Goal: Task Accomplishment & Management: Complete application form

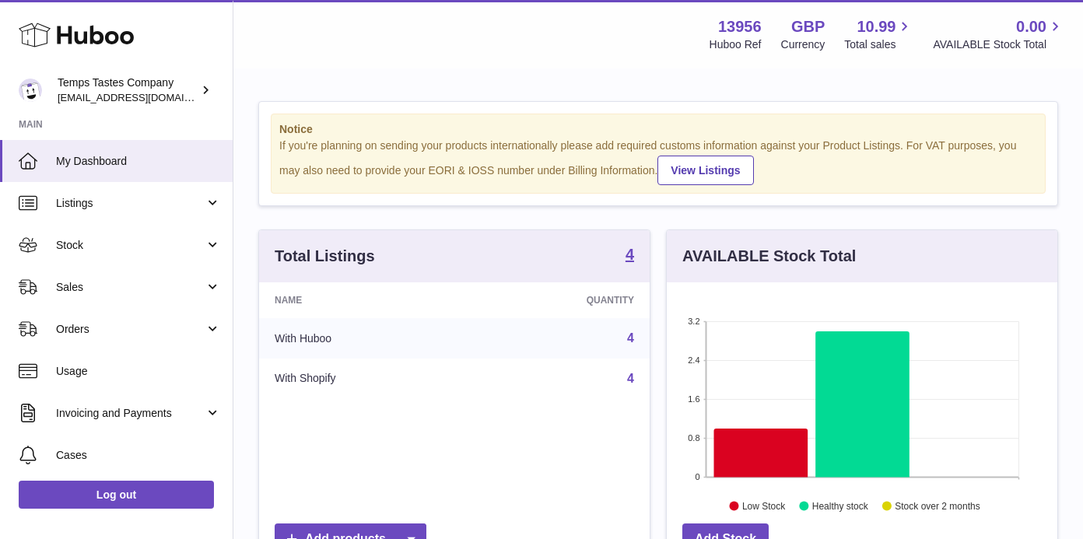
scroll to position [243, 391]
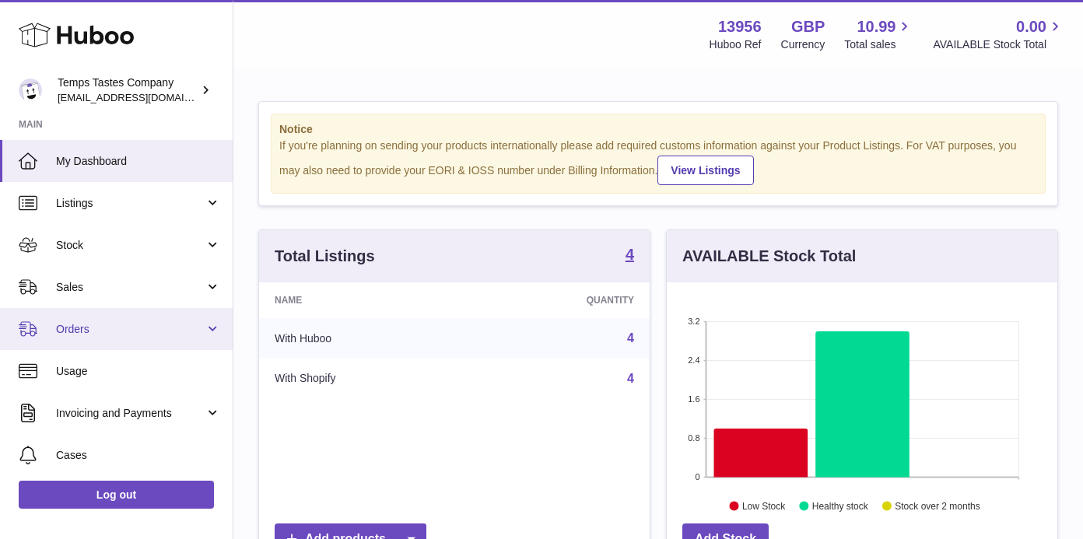
click at [75, 323] on span "Orders" at bounding box center [130, 329] width 149 height 15
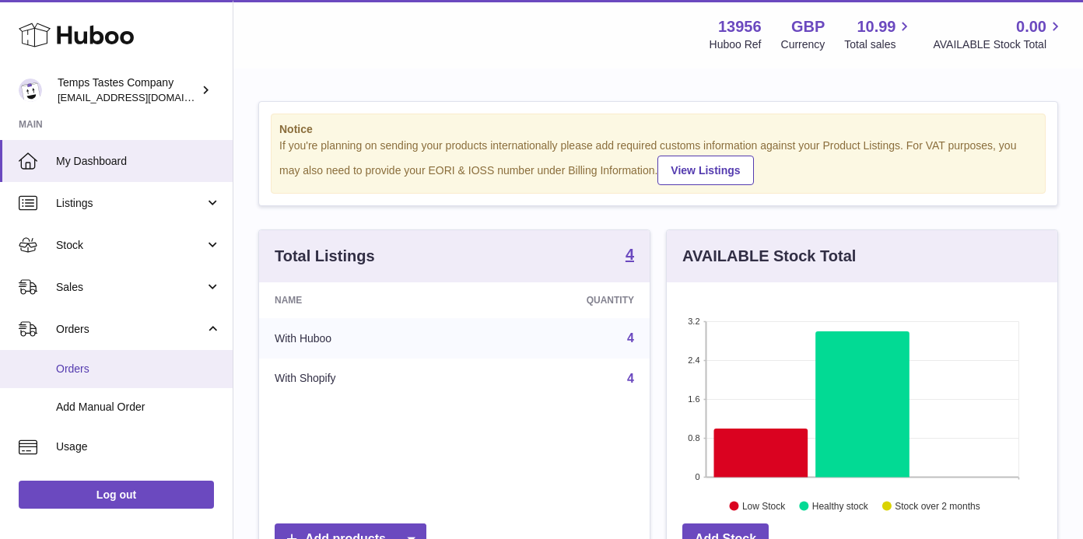
click at [81, 372] on span "Orders" at bounding box center [138, 369] width 165 height 15
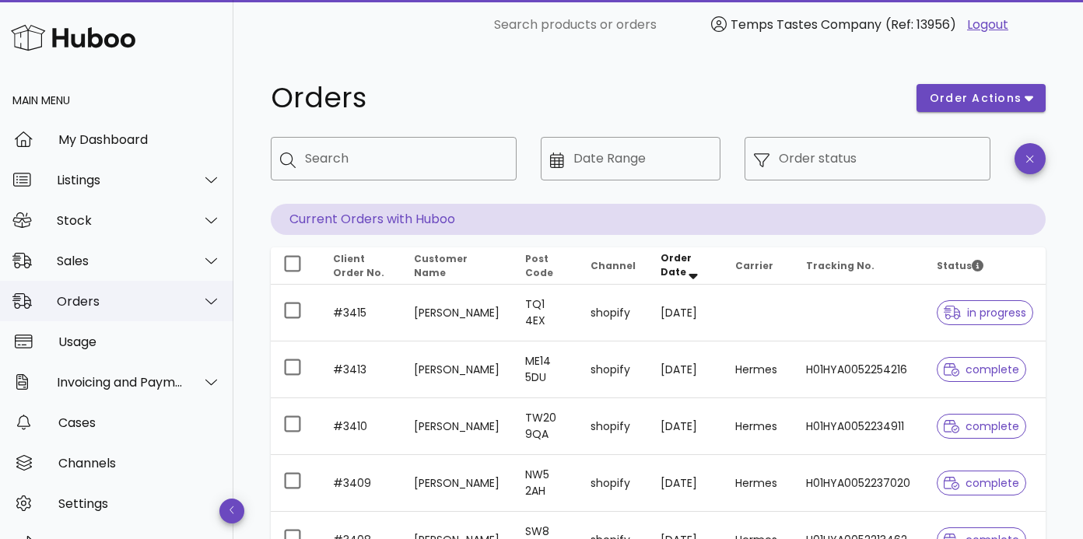
click at [79, 305] on div "Orders" at bounding box center [120, 301] width 127 height 15
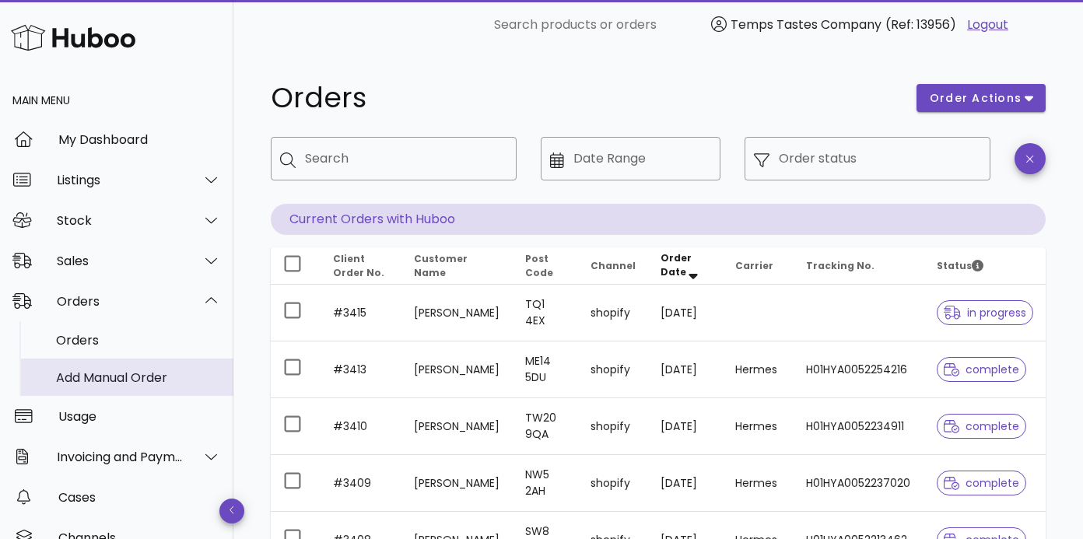
click at [81, 377] on div "Add Manual Order" at bounding box center [138, 377] width 165 height 15
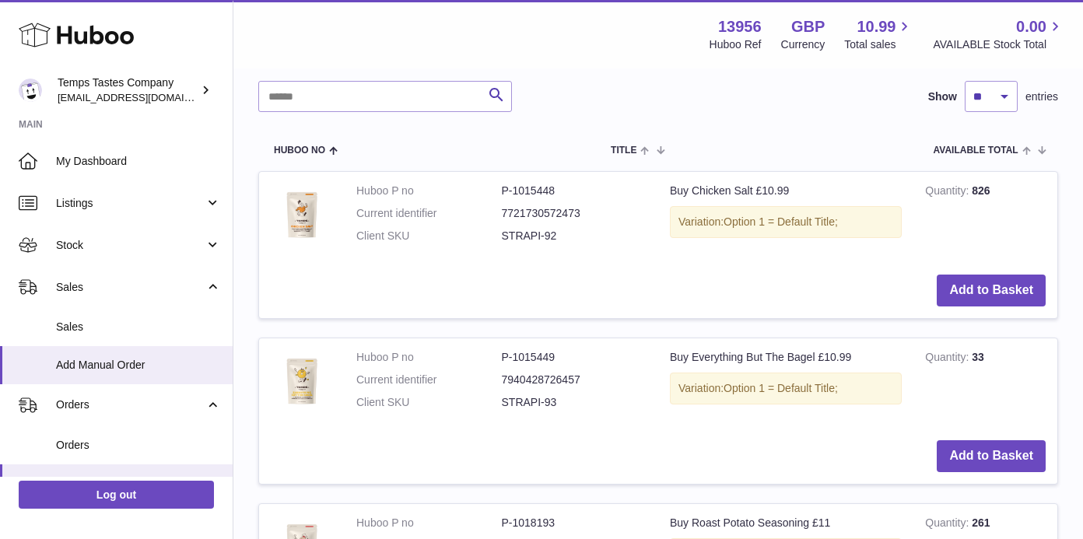
scroll to position [329, 0]
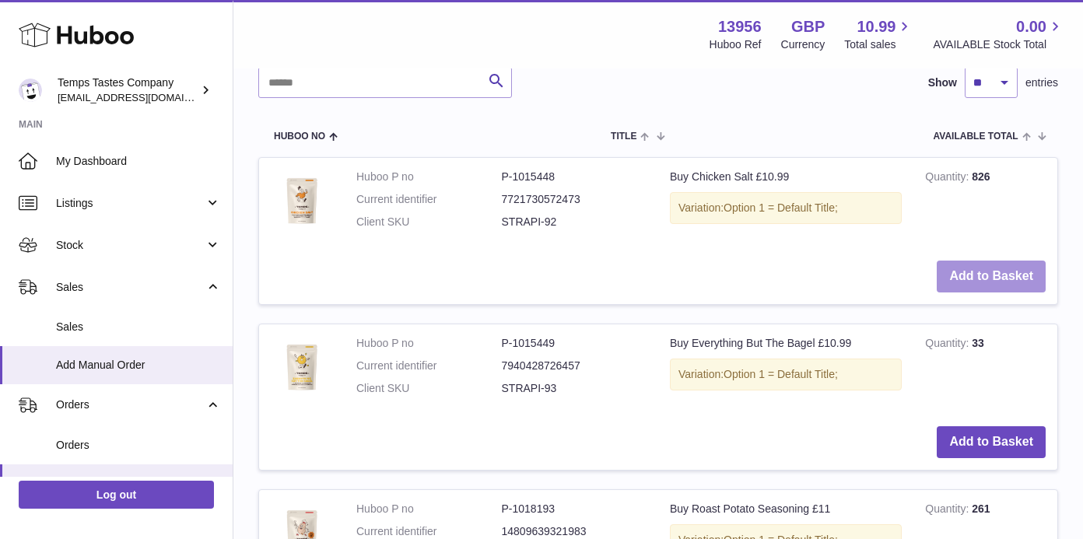
click at [976, 272] on button "Add to Basket" at bounding box center [991, 277] width 109 height 32
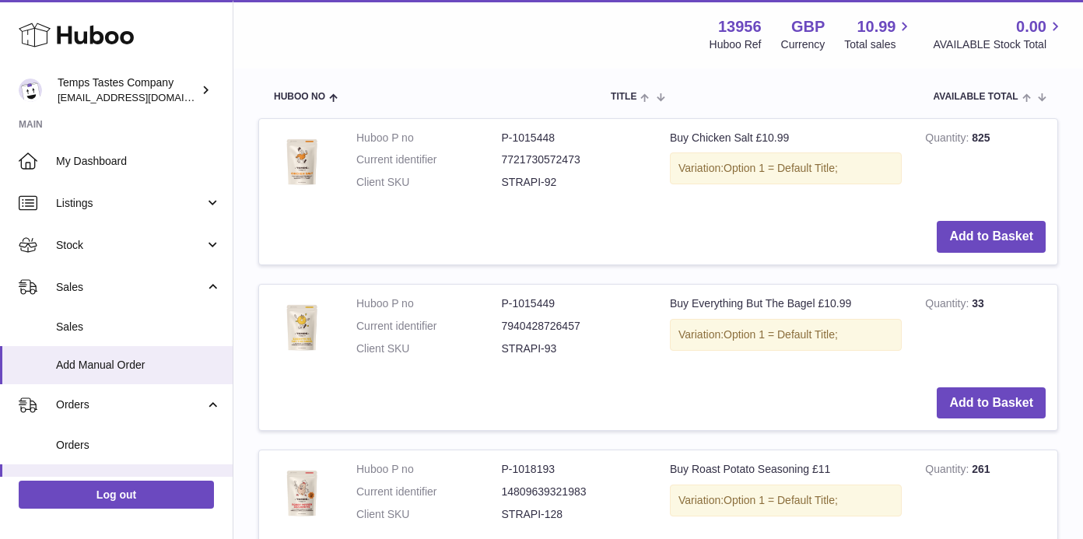
scroll to position [542, 0]
click at [989, 392] on button "Add to Basket" at bounding box center [991, 402] width 109 height 32
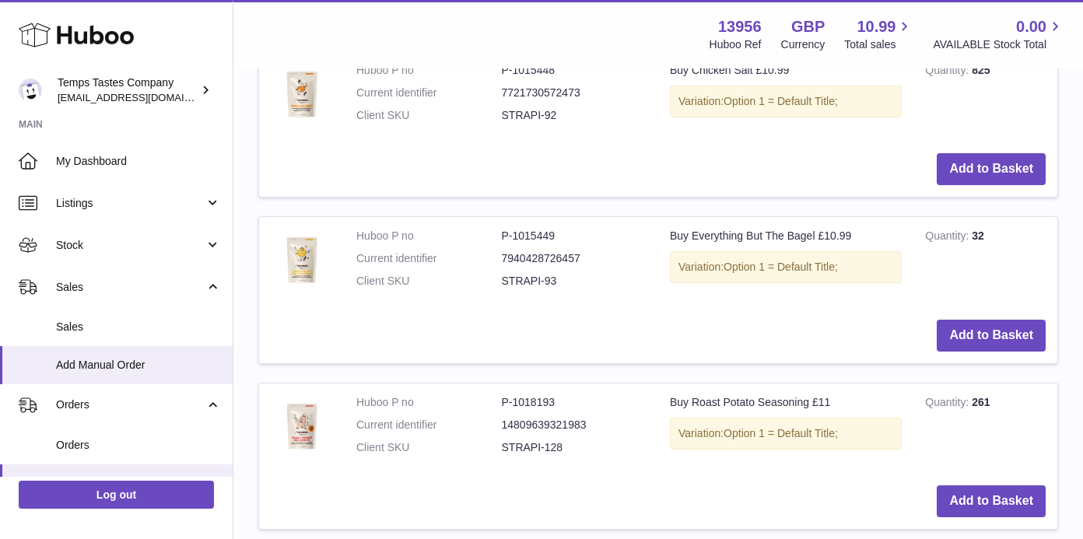
scroll to position [788, 0]
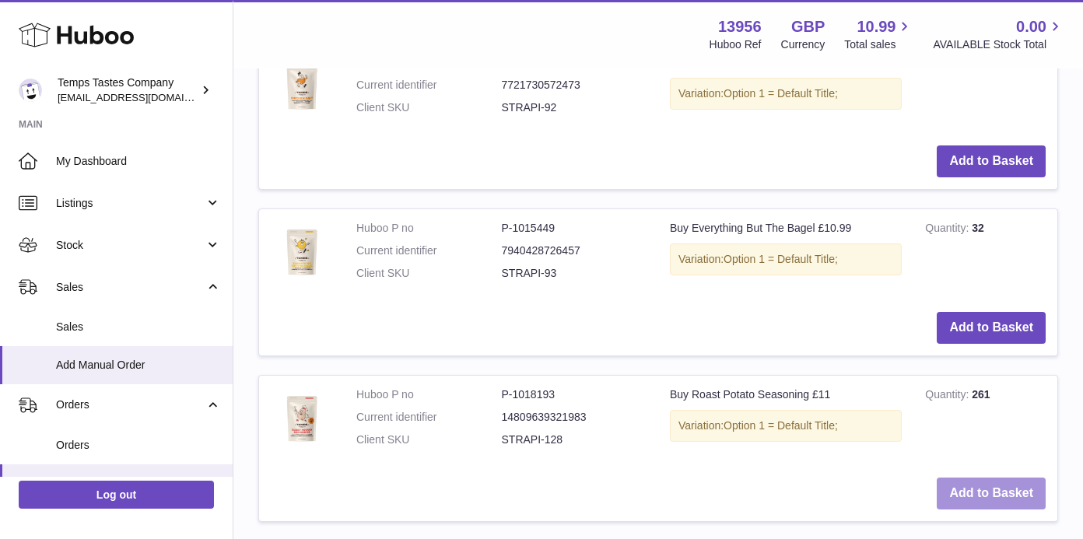
click at [978, 478] on button "Add to Basket" at bounding box center [991, 494] width 109 height 32
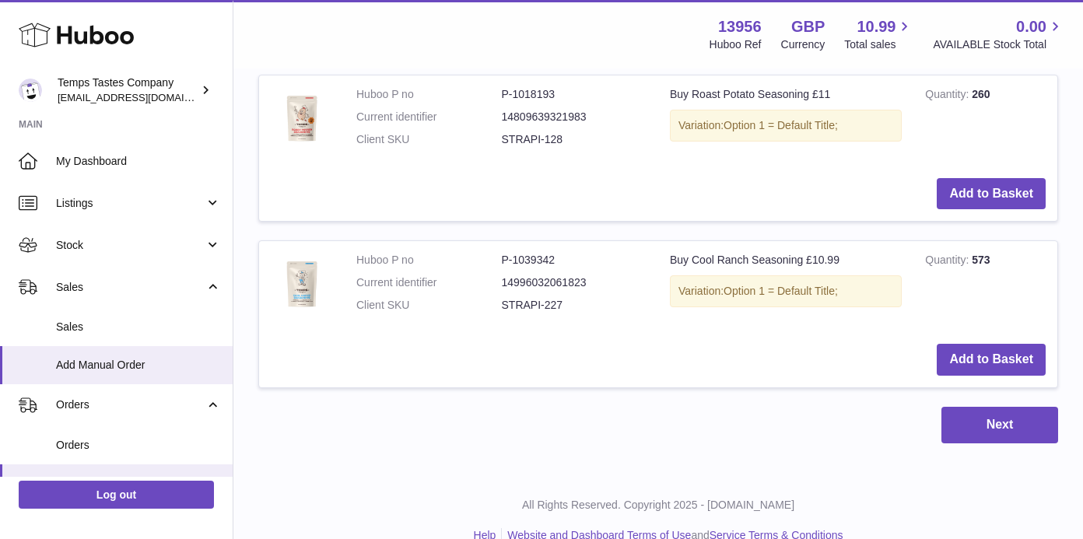
scroll to position [1260, 0]
click at [992, 345] on button "Add to Basket" at bounding box center [991, 361] width 109 height 32
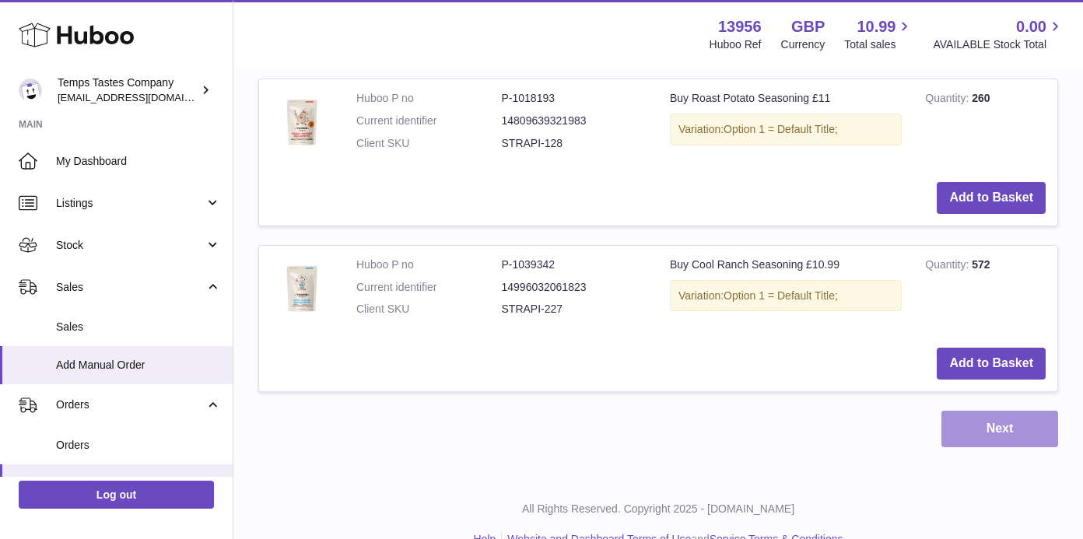
scroll to position [1428, 0]
click at [997, 412] on button "Next" at bounding box center [999, 430] width 117 height 37
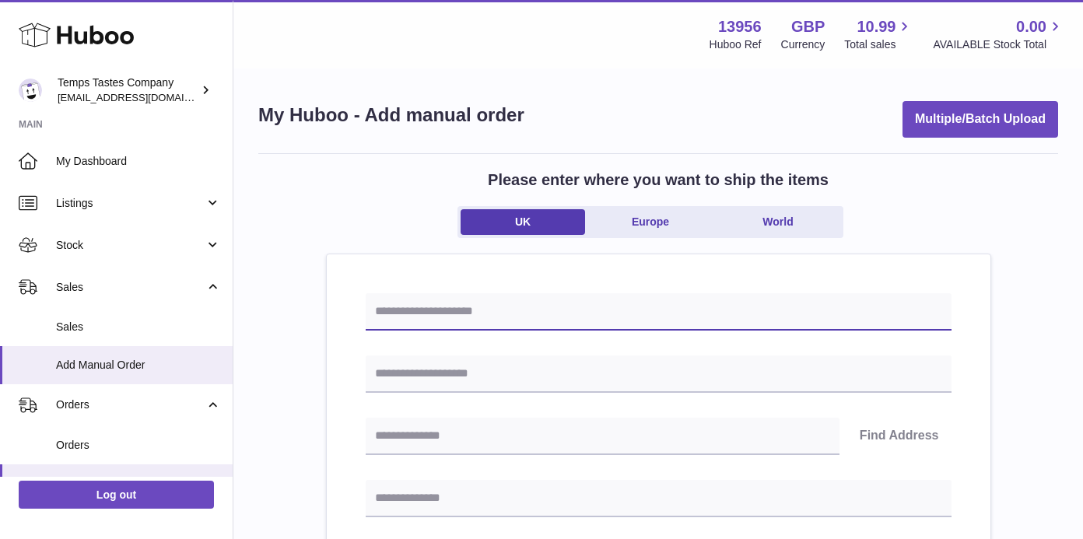
click at [471, 325] on input "text" at bounding box center [659, 311] width 586 height 37
type input "**********"
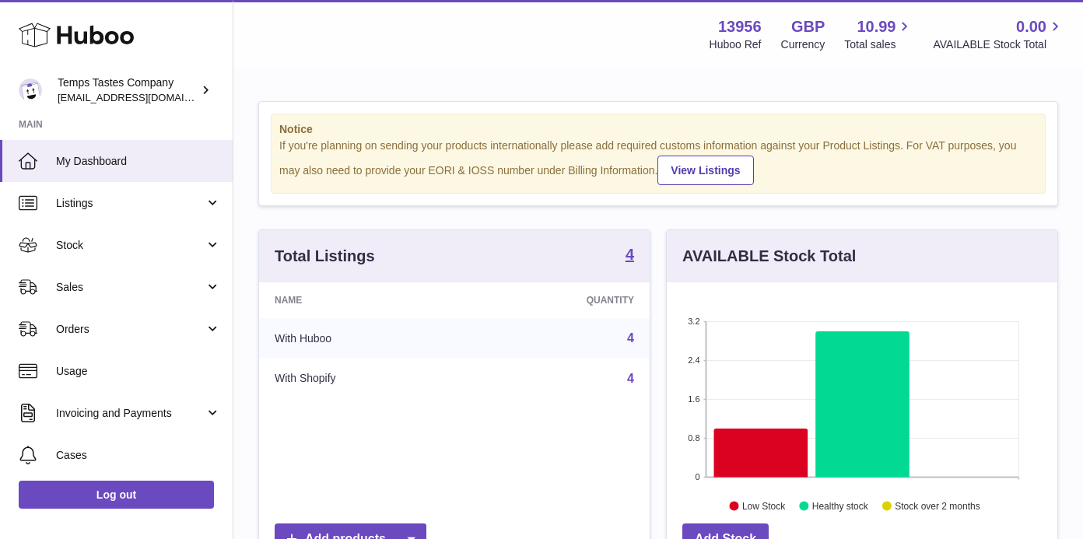
scroll to position [243, 391]
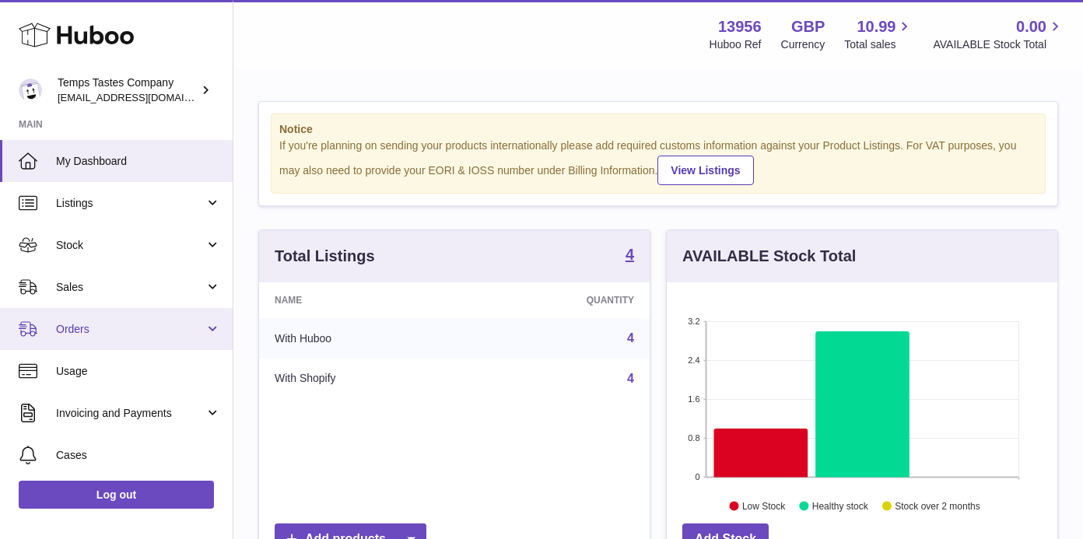
click at [82, 327] on span "Orders" at bounding box center [130, 329] width 149 height 15
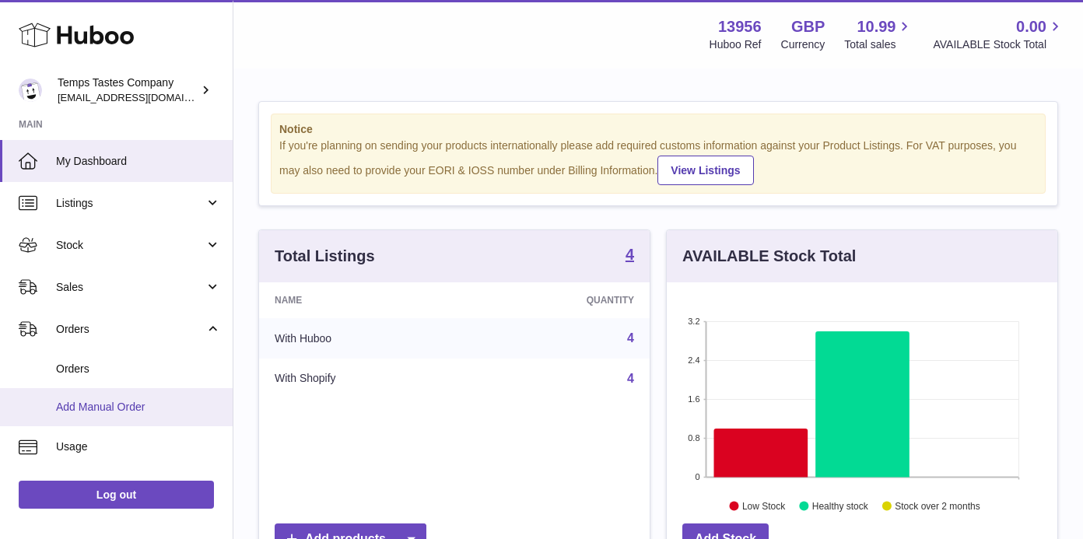
click at [89, 408] on span "Add Manual Order" at bounding box center [138, 407] width 165 height 15
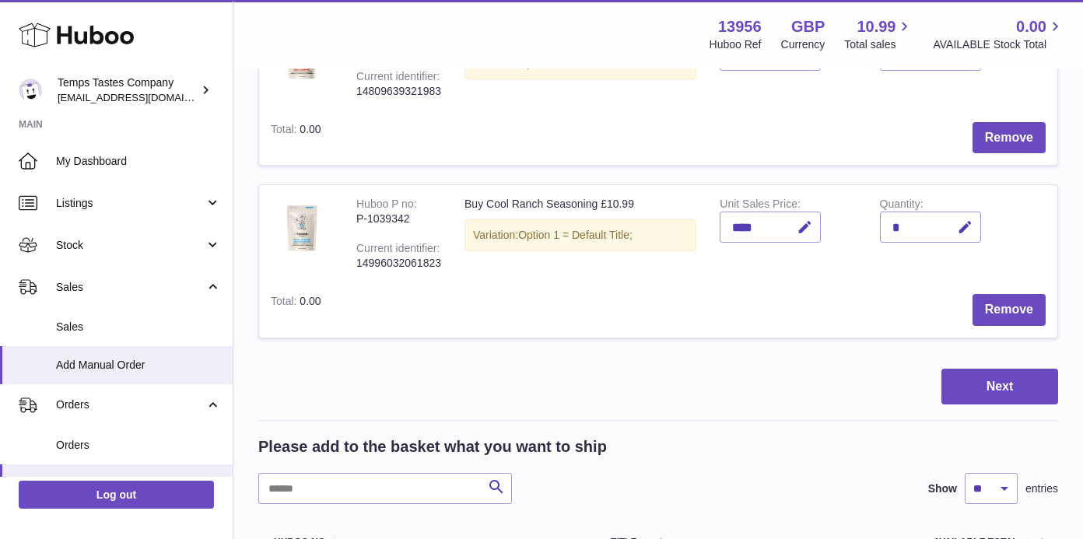
scroll to position [614, 0]
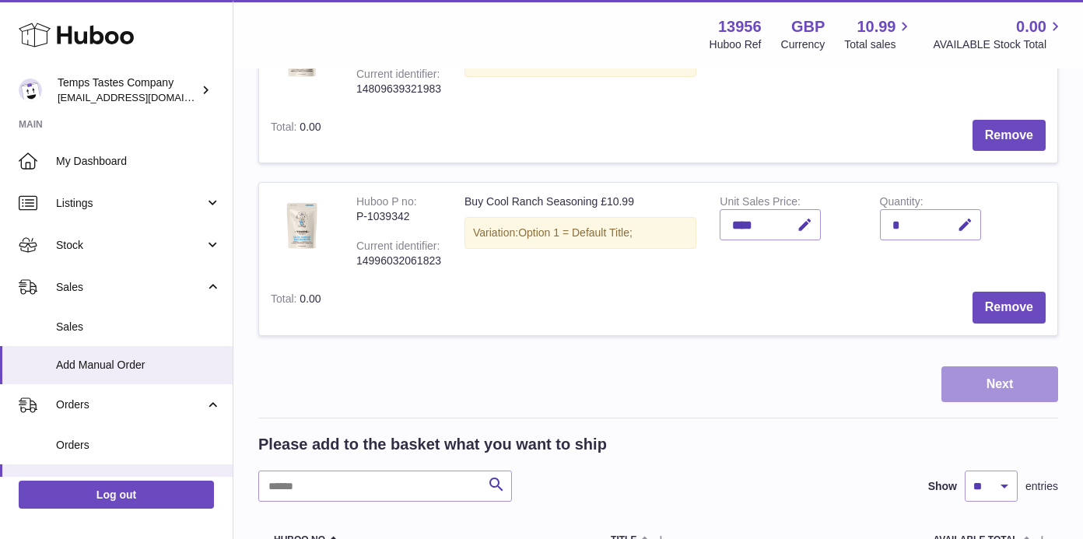
click at [1001, 368] on button "Next" at bounding box center [999, 384] width 117 height 37
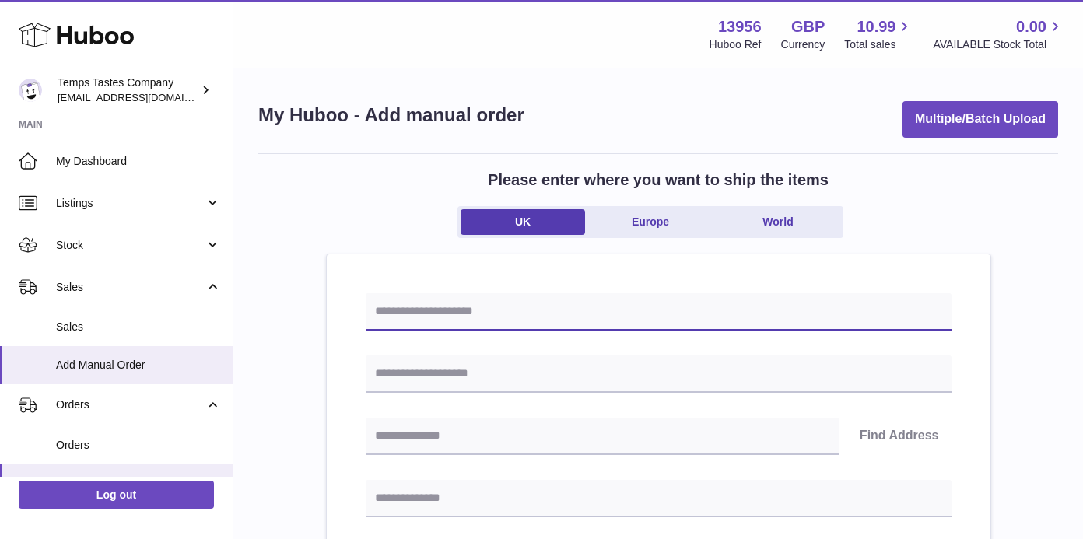
click at [443, 314] on input "text" at bounding box center [659, 311] width 586 height 37
type input "*"
type input "**********"
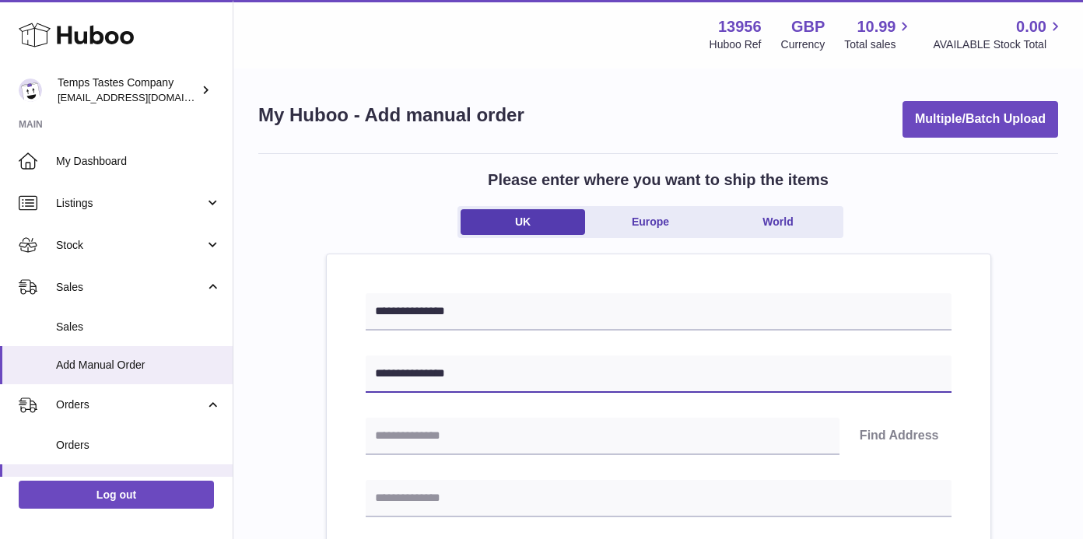
type input "**********"
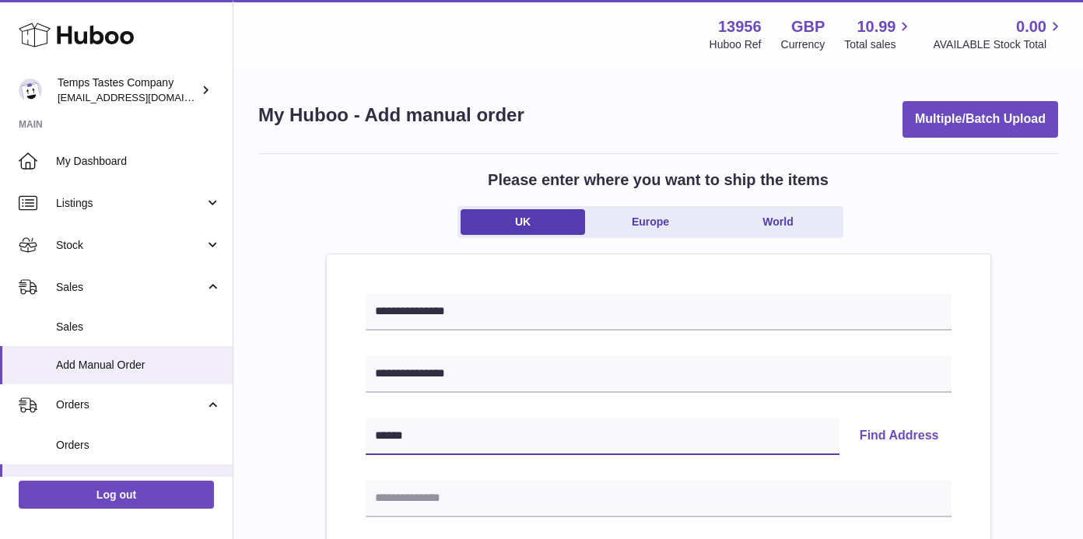
type input "******"
click at [899, 438] on button "Find Address" at bounding box center [899, 436] width 104 height 37
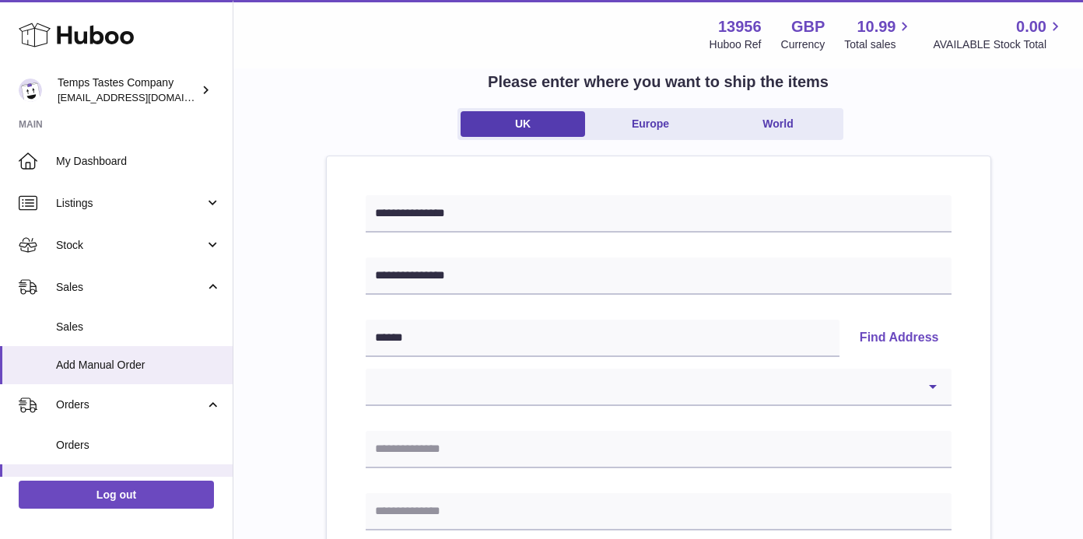
scroll to position [199, 0]
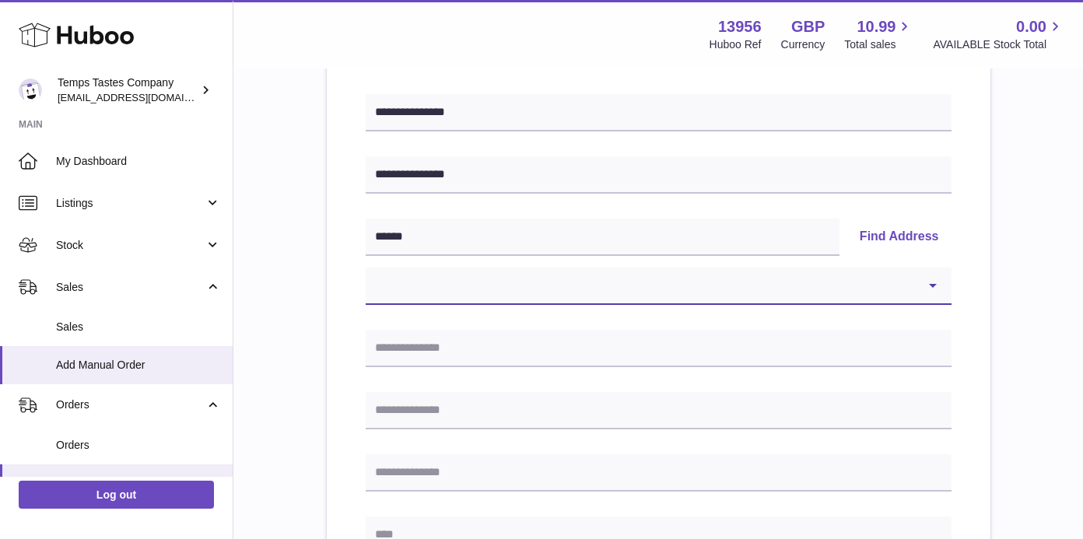
select select "**"
type input "**********"
type input "*********"
type input "******"
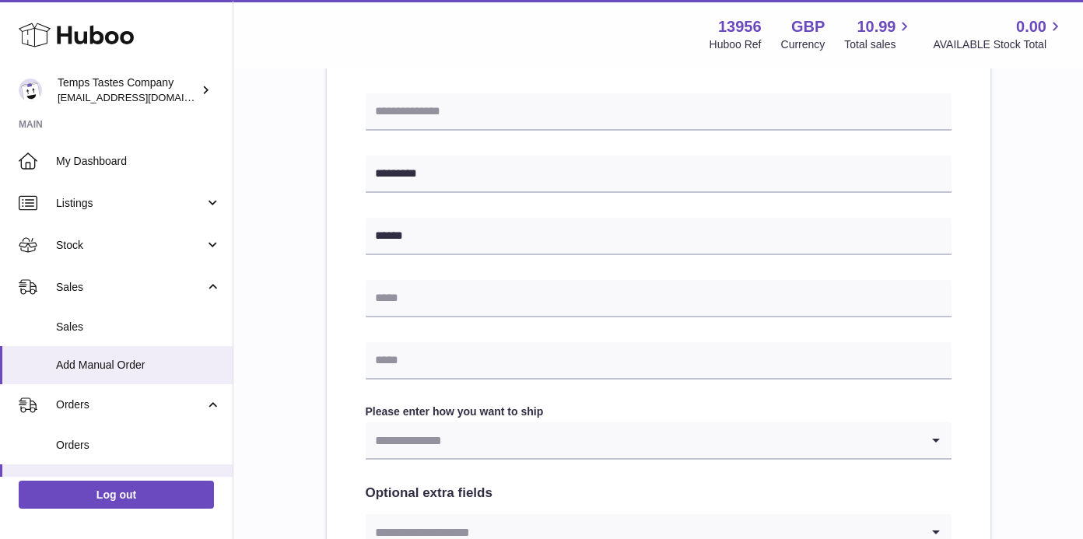
scroll to position [751, 0]
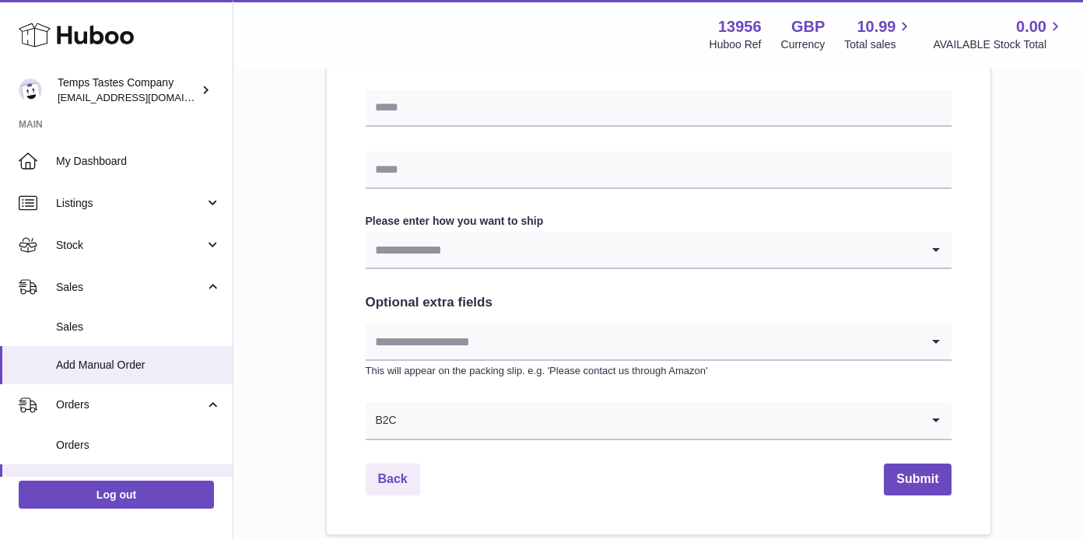
click at [936, 248] on icon "Search for option" at bounding box center [935, 250] width 31 height 36
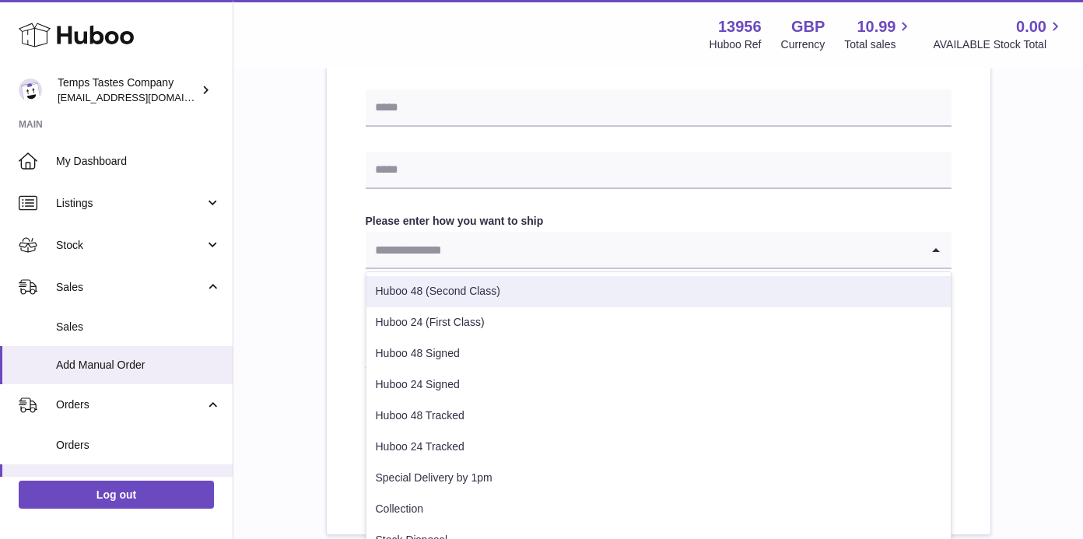
click at [464, 293] on li "Huboo 48 (Second Class)" at bounding box center [658, 291] width 584 height 31
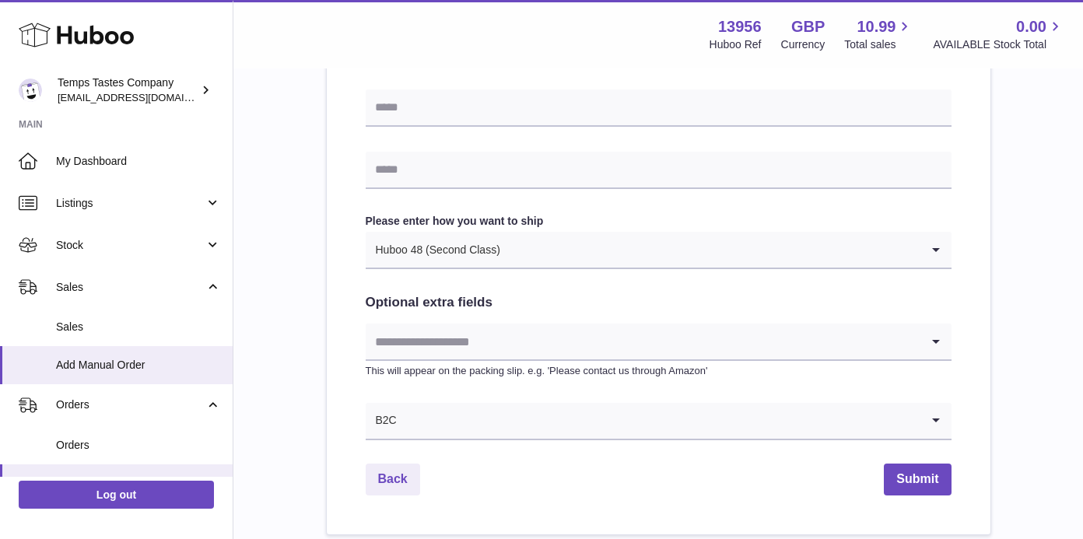
click at [938, 341] on icon "Search for option" at bounding box center [935, 342] width 31 height 36
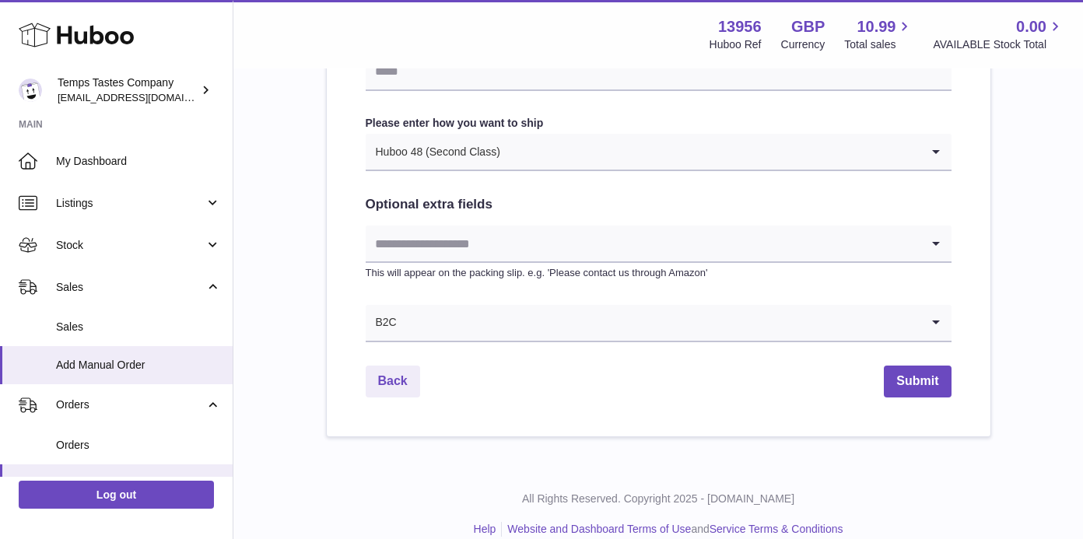
scroll to position [850, 0]
click at [915, 380] on button "Submit" at bounding box center [917, 381] width 67 height 32
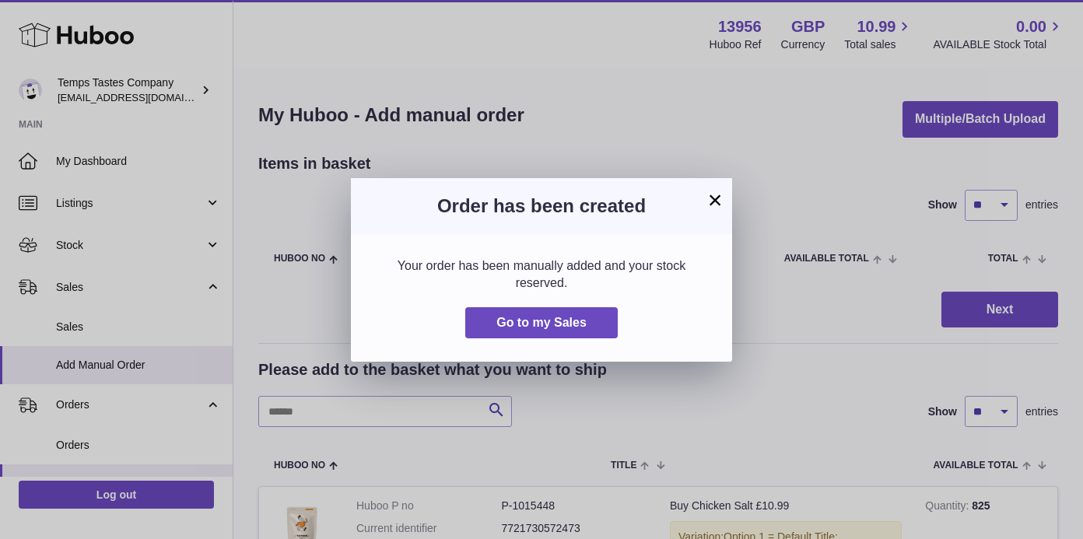
click at [717, 202] on button "×" at bounding box center [715, 200] width 19 height 19
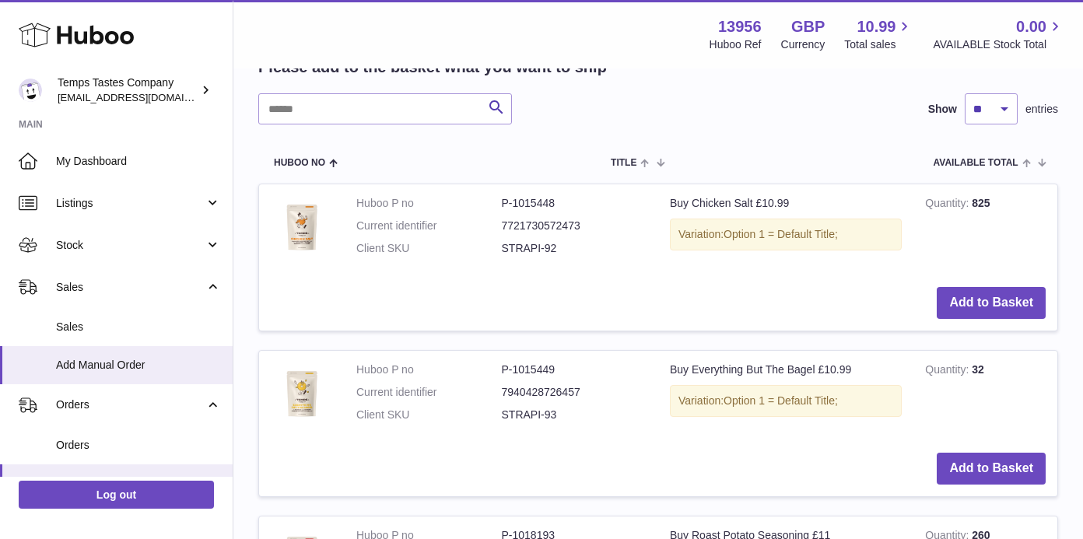
scroll to position [317, 0]
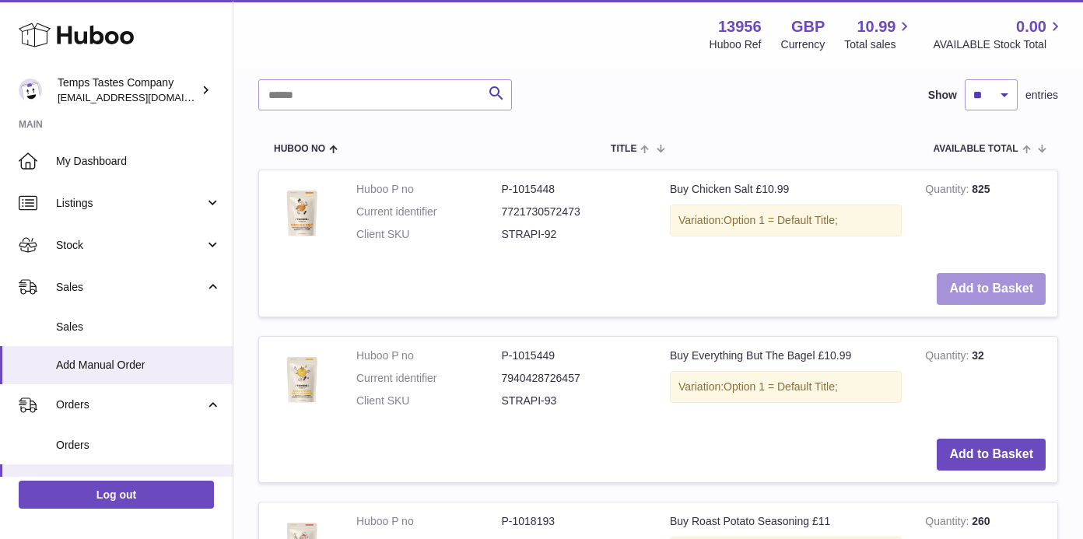
click at [983, 285] on button "Add to Basket" at bounding box center [991, 289] width 109 height 32
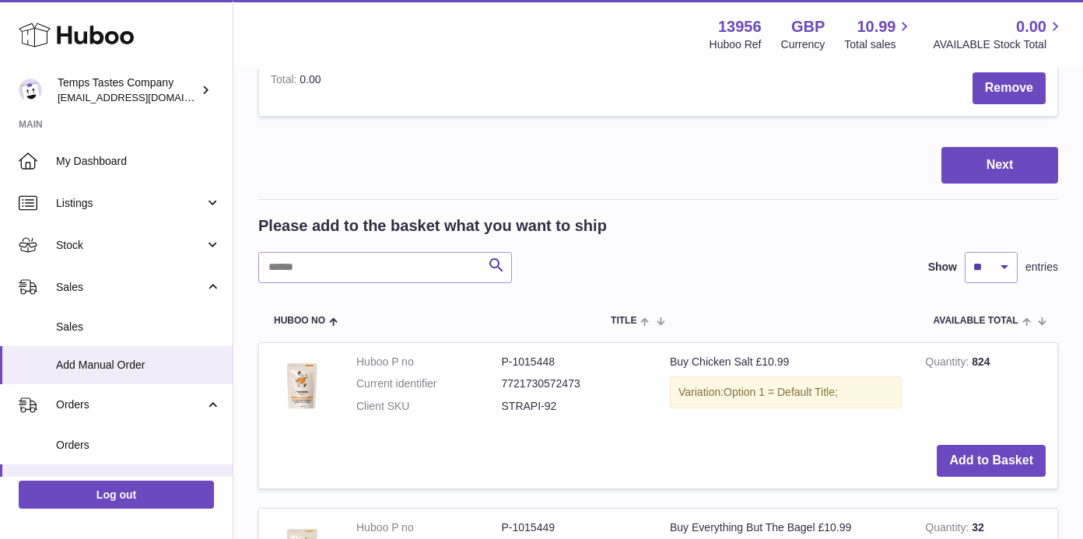
scroll to position [555, 0]
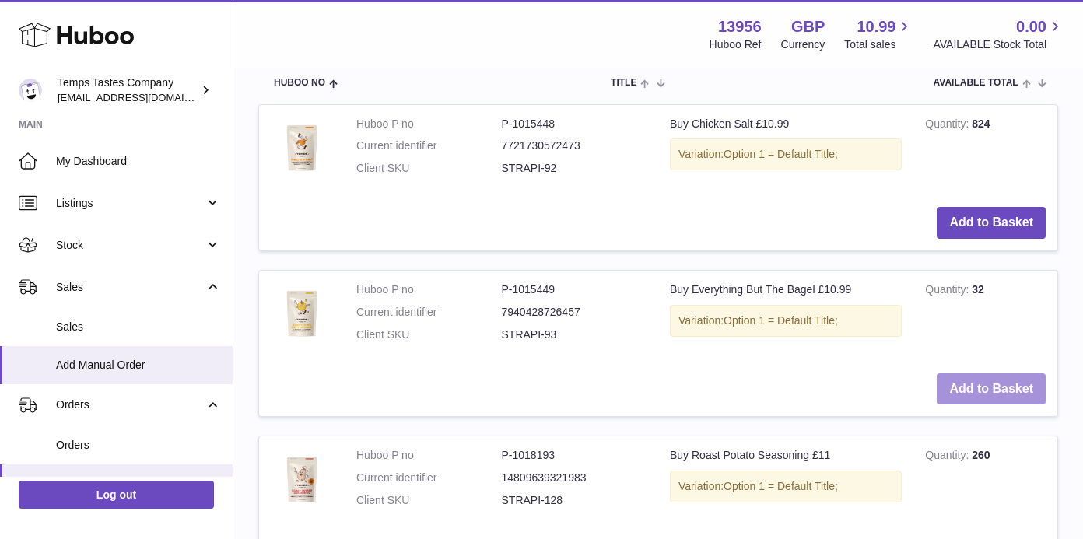
click at [994, 380] on button "Add to Basket" at bounding box center [991, 389] width 109 height 32
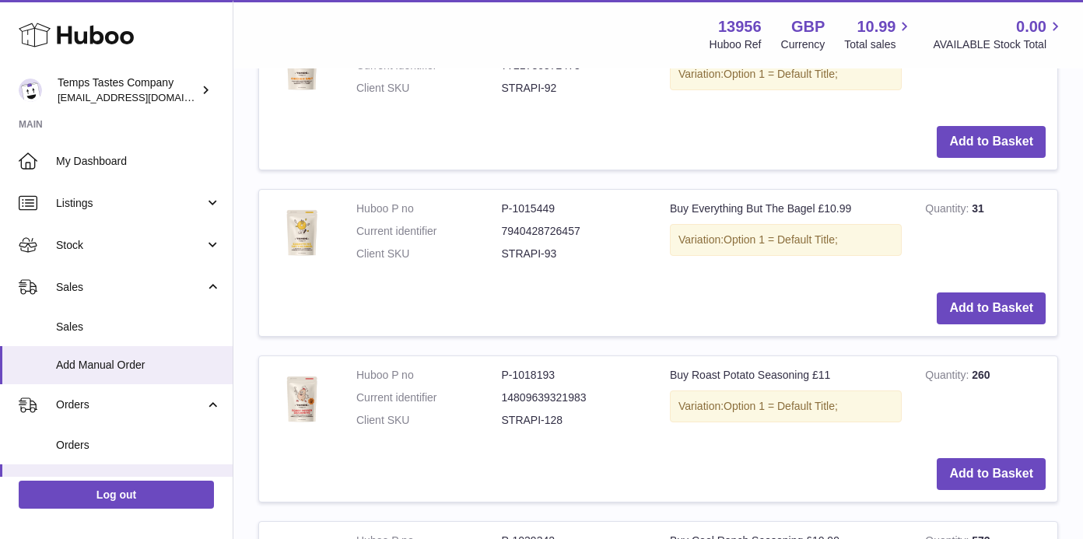
scroll to position [810, 0]
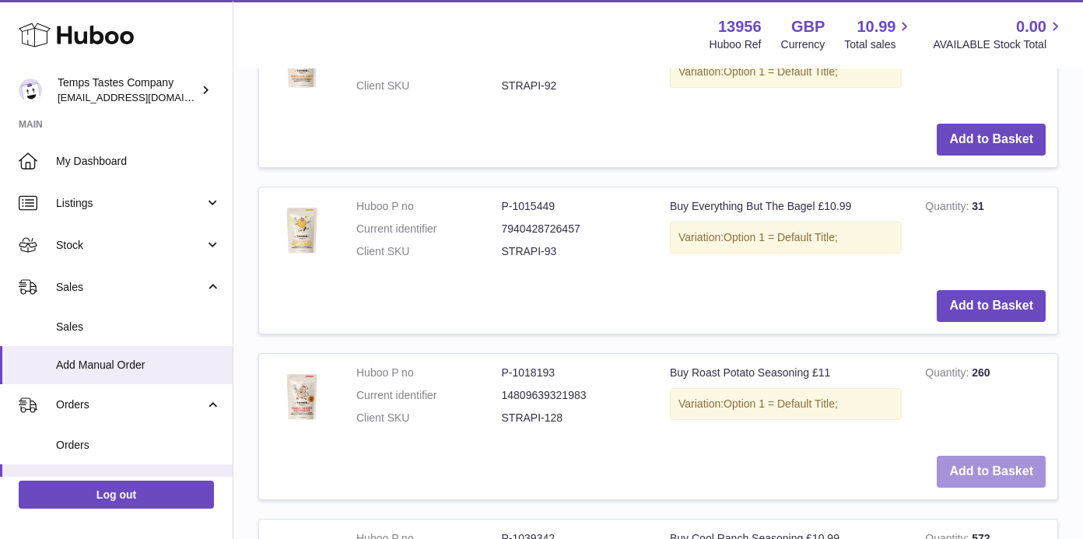
click at [949, 456] on button "Add to Basket" at bounding box center [991, 472] width 109 height 32
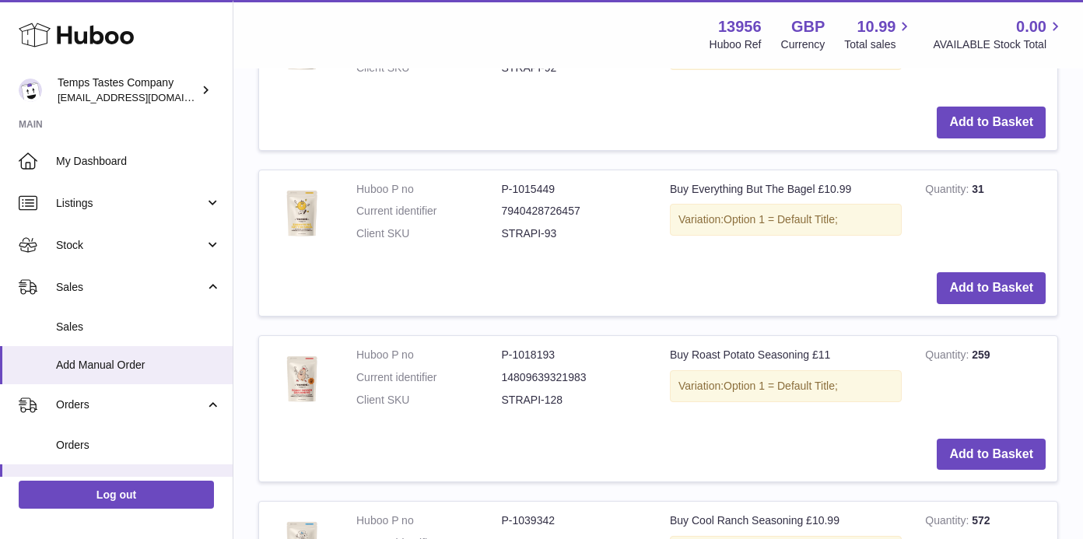
scroll to position [1098, 0]
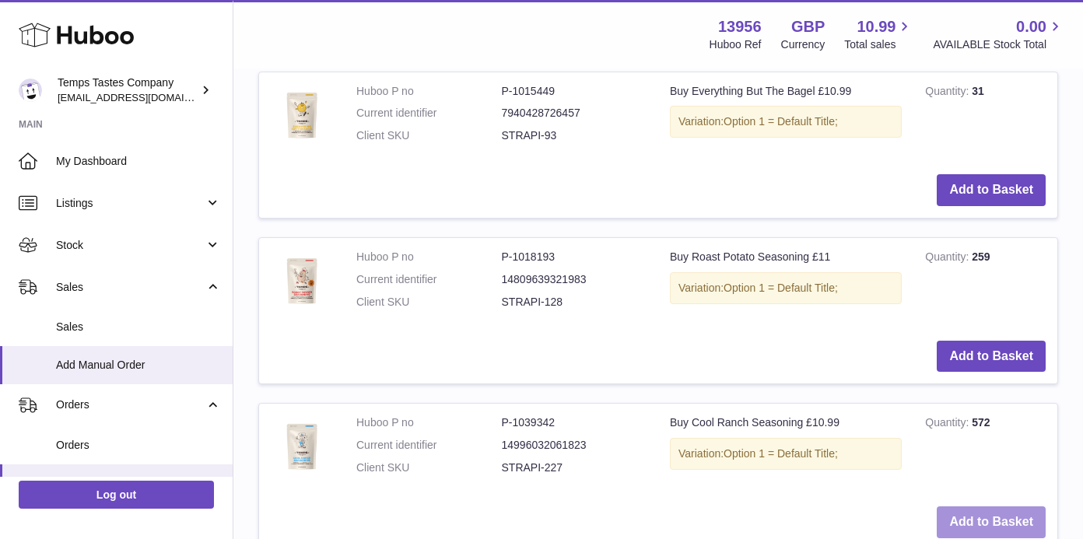
click at [992, 506] on button "Add to Basket" at bounding box center [991, 522] width 109 height 32
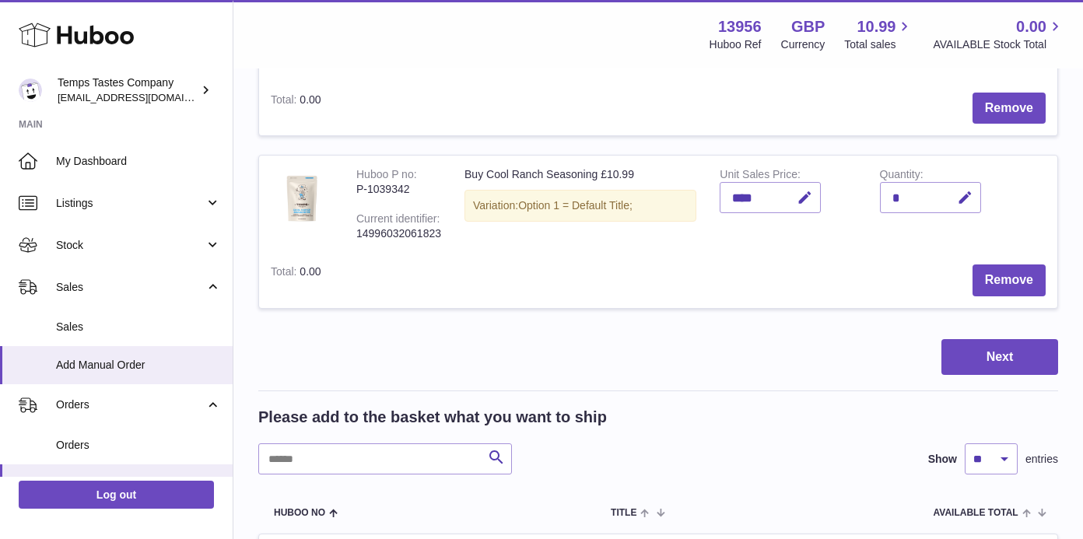
scroll to position [642, 0]
click at [1008, 338] on button "Next" at bounding box center [999, 356] width 117 height 37
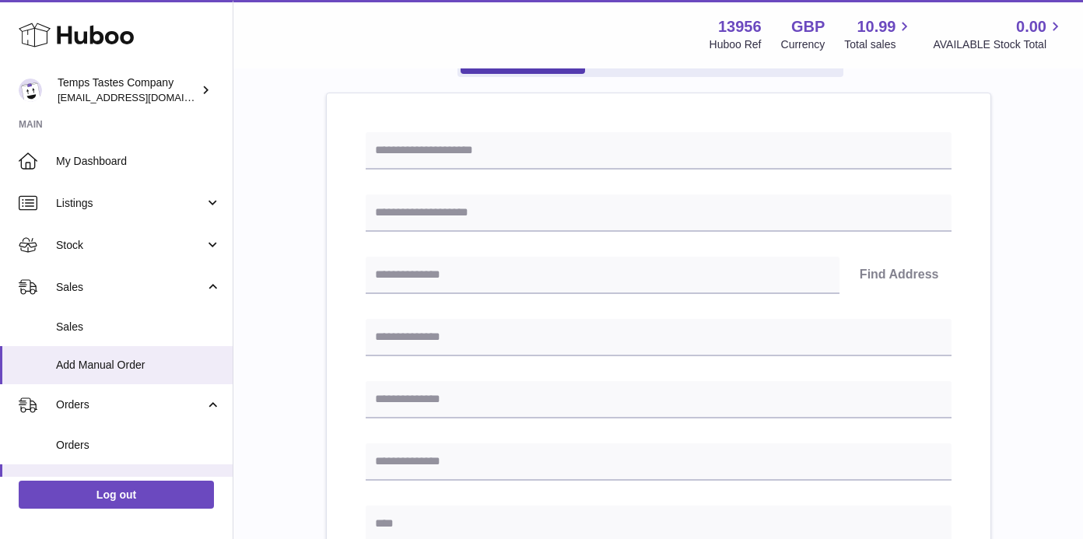
scroll to position [156, 0]
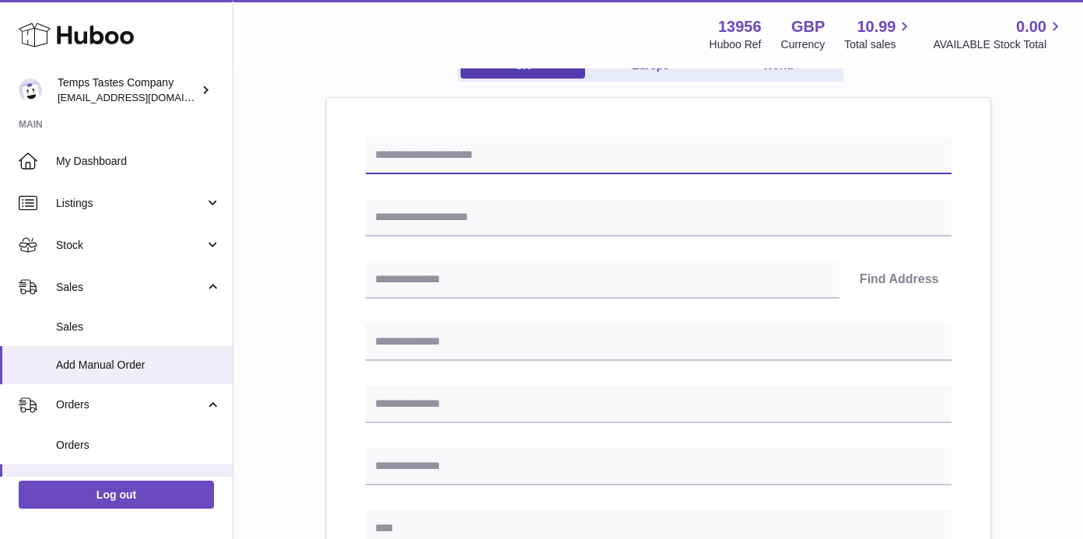
click at [450, 158] on input "text" at bounding box center [659, 155] width 586 height 37
type input "**********"
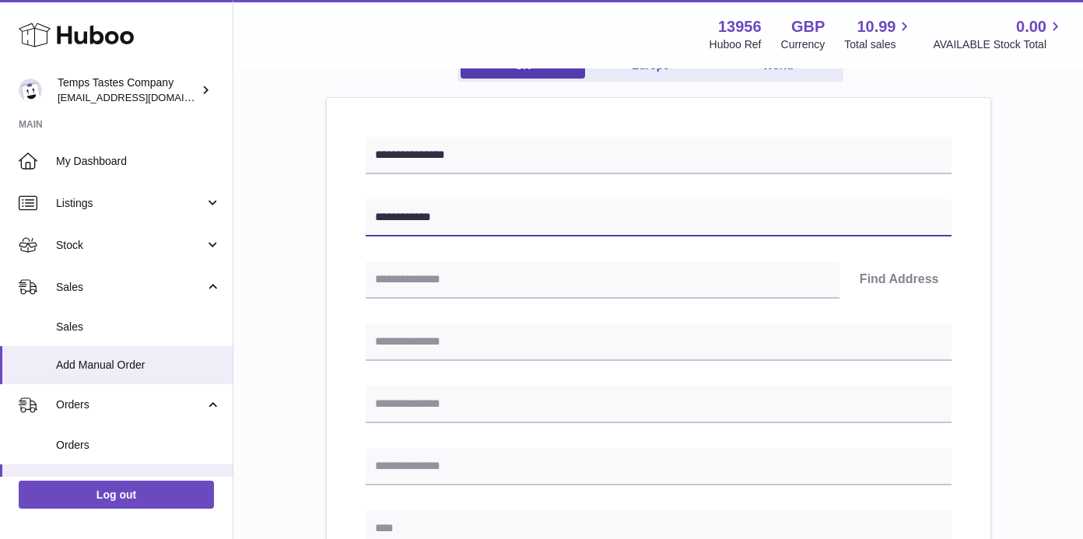
type input "**********"
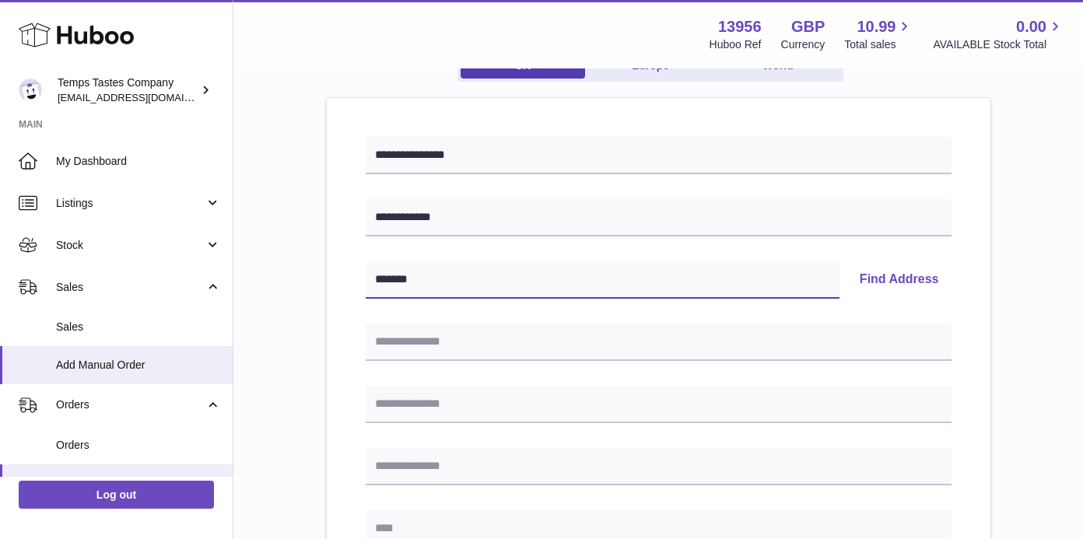
type input "*******"
click at [911, 284] on button "Find Address" at bounding box center [899, 279] width 104 height 37
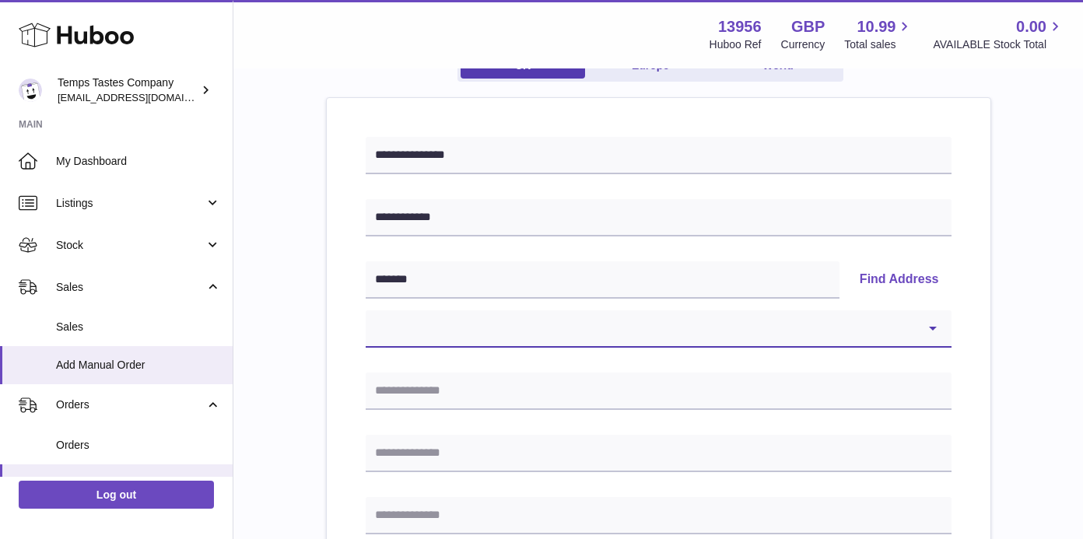
select select "*"
type input "**********"
type input "*******"
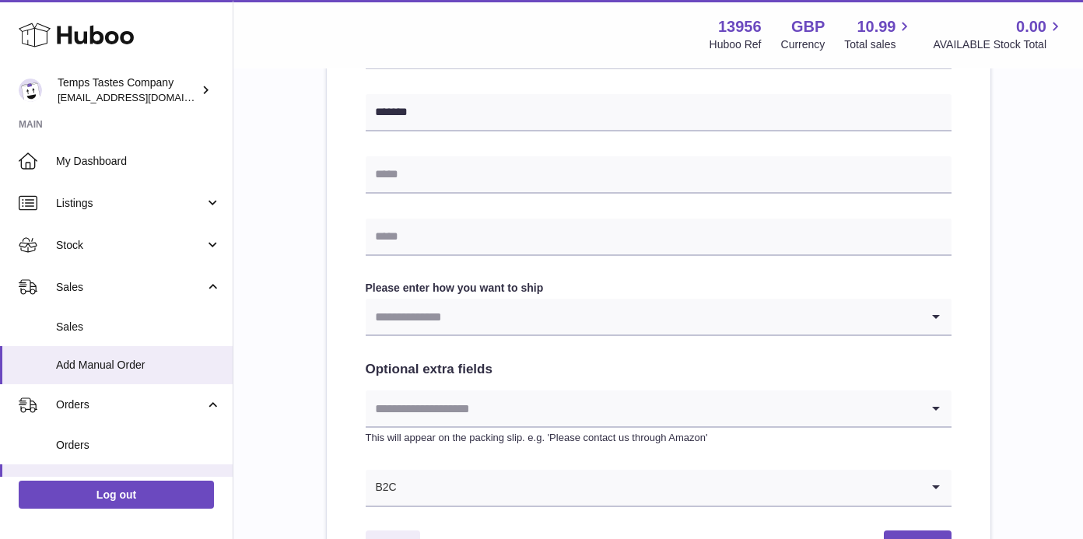
scroll to position [685, 0]
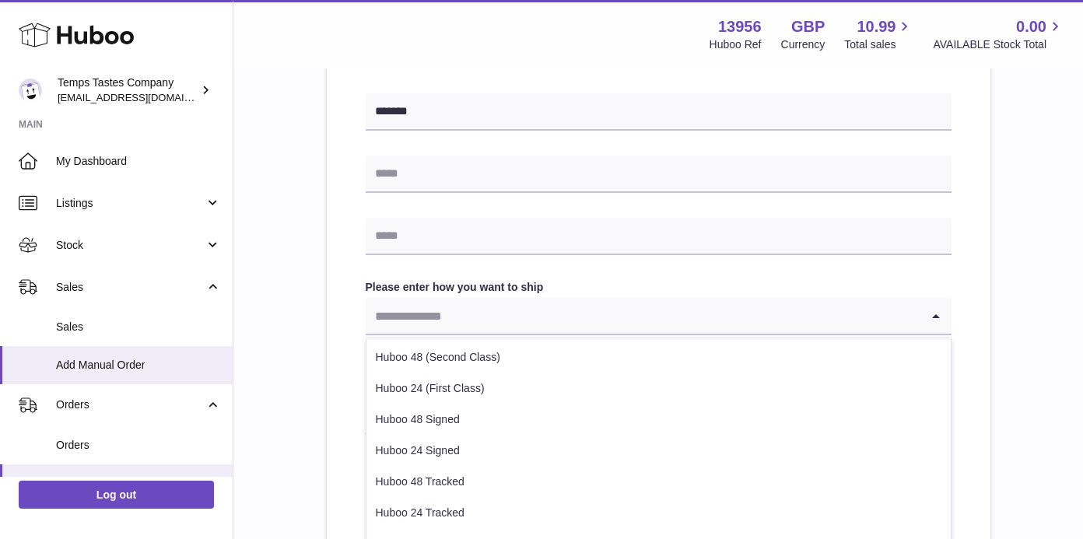
click at [929, 321] on icon "Search for option" at bounding box center [935, 316] width 31 height 36
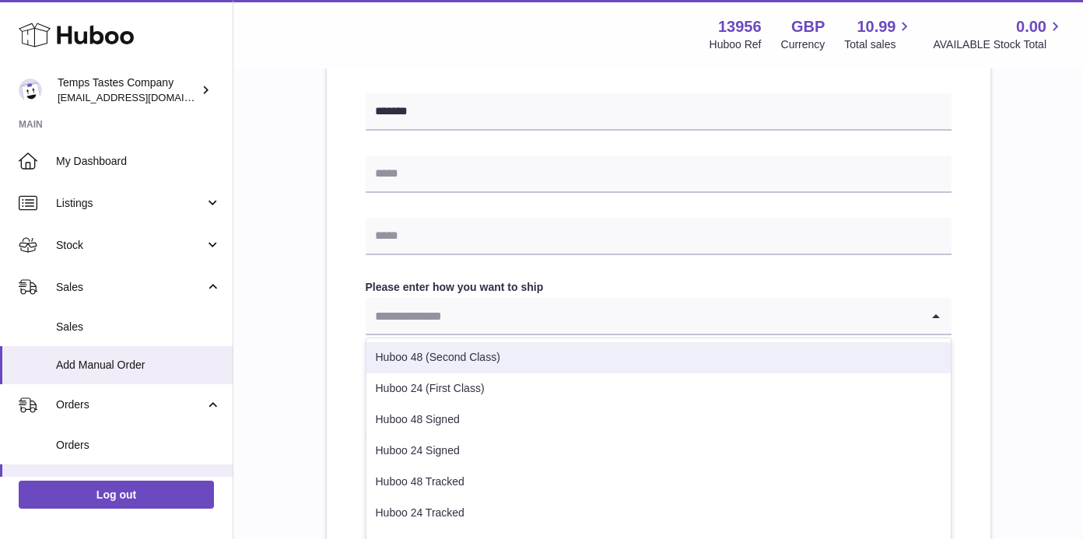
click at [418, 362] on li "Huboo 48 (Second Class)" at bounding box center [658, 357] width 584 height 31
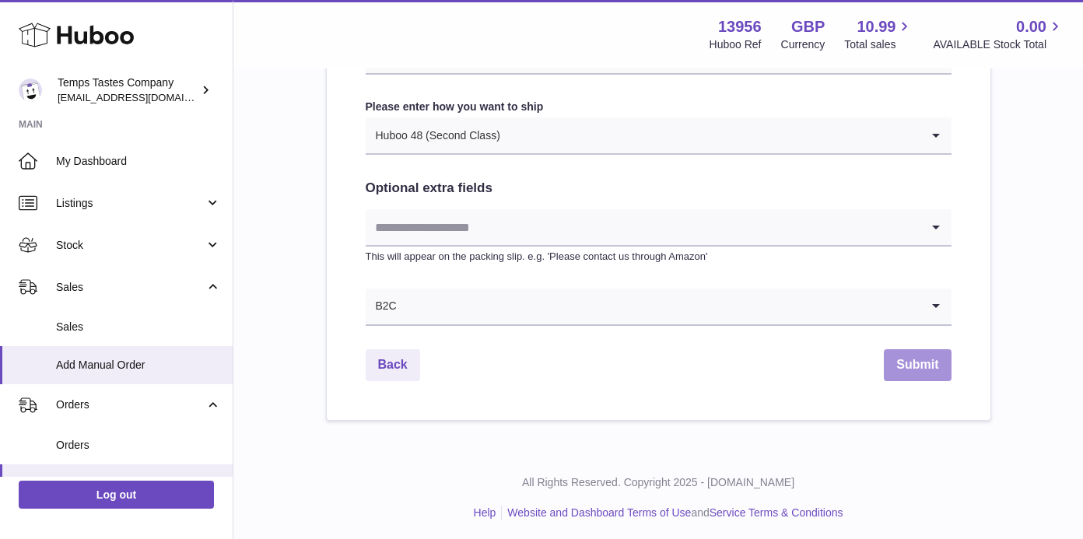
scroll to position [864, 0]
click at [899, 363] on button "Submit" at bounding box center [917, 366] width 67 height 32
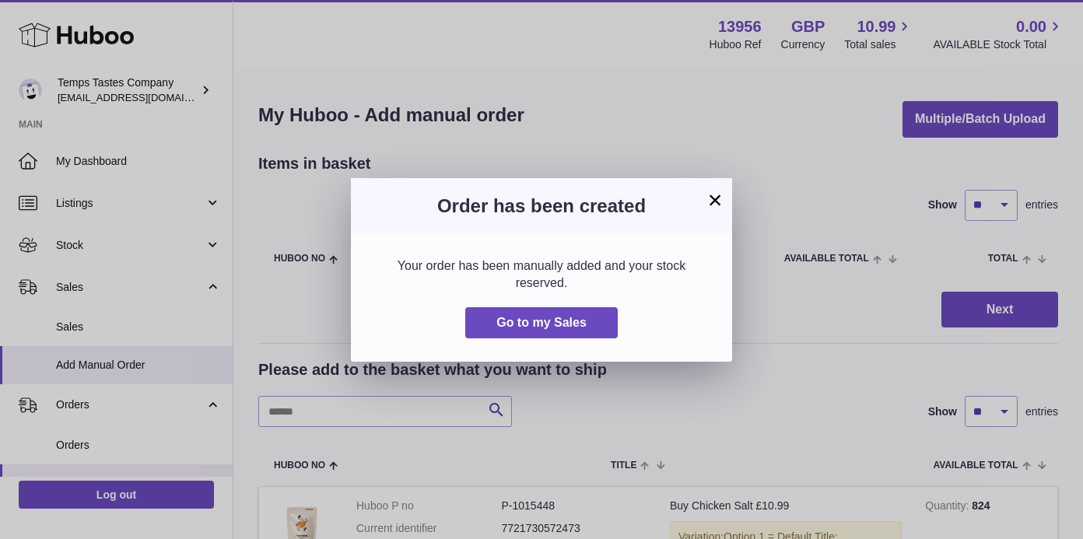
click at [704, 196] on h3 "Order has been created" at bounding box center [541, 206] width 335 height 25
click at [713, 198] on button "×" at bounding box center [715, 200] width 19 height 19
